Goal: Task Accomplishment & Management: Use online tool/utility

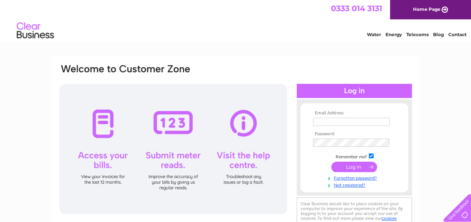
type input "enquiries@lagganhousecountrypark.co.uk"
click at [348, 165] on input "submit" at bounding box center [354, 166] width 46 height 10
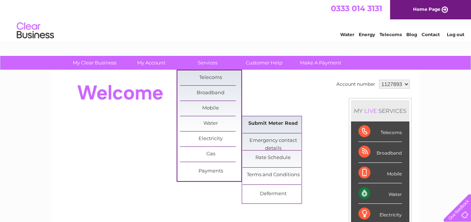
click at [261, 120] on link "Submit Meter Read" at bounding box center [272, 123] width 61 height 15
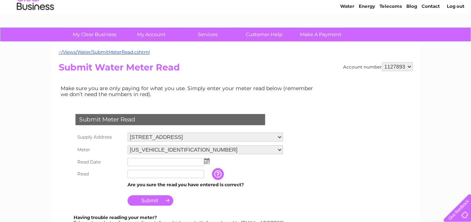
scroll to position [37, 0]
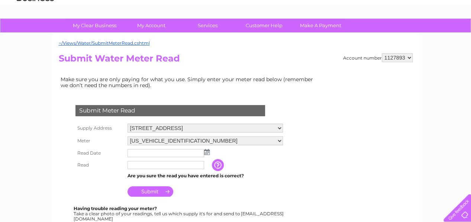
click at [207, 151] on img at bounding box center [207, 152] width 6 height 6
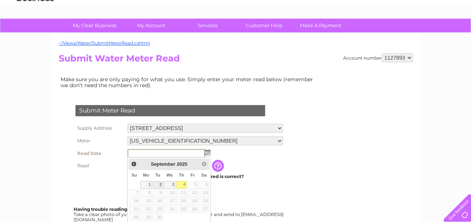
click at [160, 183] on link "2" at bounding box center [157, 184] width 10 height 7
type input "2025/09/02"
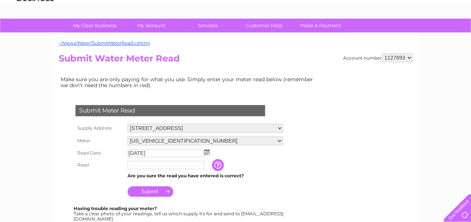
click at [155, 165] on input "text" at bounding box center [165, 165] width 77 height 8
type input "20087"
click at [150, 192] on input "Submit" at bounding box center [150, 192] width 46 height 10
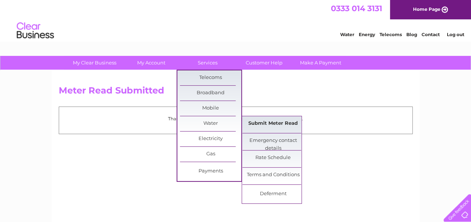
click at [277, 125] on link "Submit Meter Read" at bounding box center [272, 123] width 61 height 15
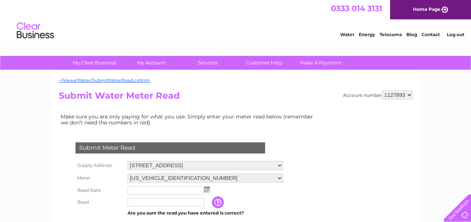
click at [271, 164] on select "[GEOGRAPHIC_DATA], [STREET_ADDRESS]" at bounding box center [204, 165] width 155 height 9
select select "540168"
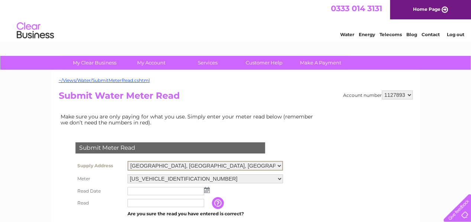
click at [127, 161] on select "[GEOGRAPHIC_DATA], [STREET_ADDRESS]" at bounding box center [204, 166] width 155 height 10
click at [180, 191] on input "text" at bounding box center [165, 190] width 77 height 9
click at [204, 189] on img at bounding box center [207, 189] width 6 height 6
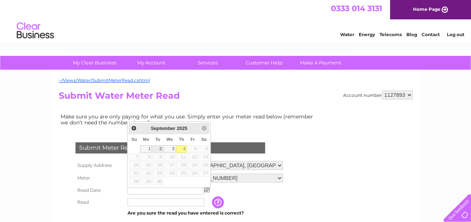
click at [155, 147] on link "2" at bounding box center [157, 148] width 10 height 7
type input "2025/09/02"
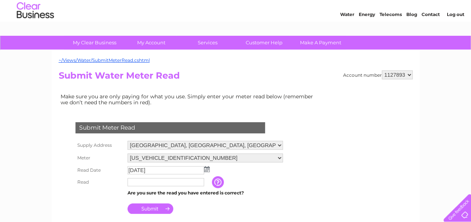
scroll to position [37, 0]
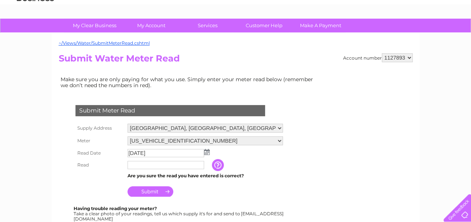
click at [165, 166] on input "text" at bounding box center [165, 165] width 77 height 8
type input "44185"
click at [144, 193] on input "Submit" at bounding box center [150, 192] width 46 height 10
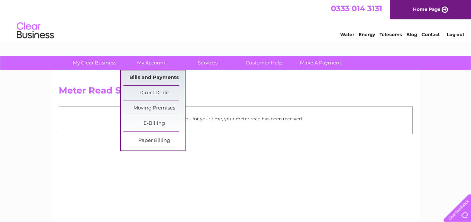
click at [148, 74] on link "Bills and Payments" at bounding box center [153, 77] width 61 height 15
